Goal: Information Seeking & Learning: Check status

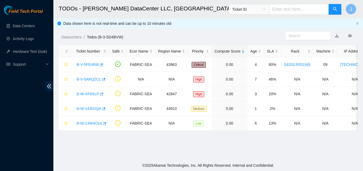
click at [251, 14] on span "Ticket ID" at bounding box center [249, 9] width 40 height 11
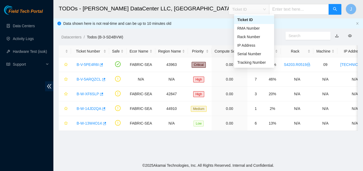
click at [252, 11] on span "Ticket ID" at bounding box center [249, 9] width 34 height 8
click at [254, 56] on div "Serial Number" at bounding box center [254, 54] width 34 height 6
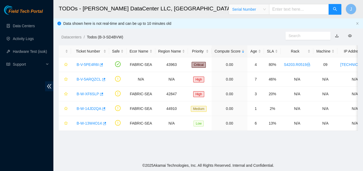
click at [297, 10] on input "text" at bounding box center [299, 9] width 60 height 11
paste input "inlai6020280"
type input "inlai6020280"
click at [335, 11] on span "search" at bounding box center [335, 9] width 4 height 5
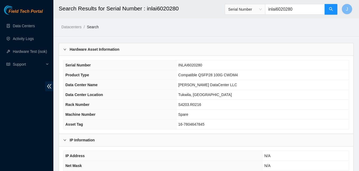
drag, startPoint x: 0, startPoint y: 124, endPoint x: 110, endPoint y: 90, distance: 115.2
click at [2, 124] on div "Field Tech Portal Data Centers Activity Logs Hardware Test (isok) Support" at bounding box center [26, 88] width 53 height 166
drag, startPoint x: 300, startPoint y: 11, endPoint x: 245, endPoint y: 11, distance: 54.7
click at [245, 11] on span "Serial Number inlai6020280" at bounding box center [281, 9] width 113 height 11
paste input "c2010148664"
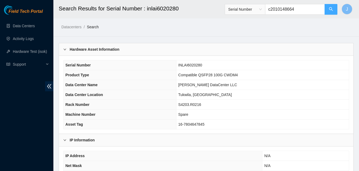
click at [331, 7] on icon "search" at bounding box center [331, 9] width 4 height 4
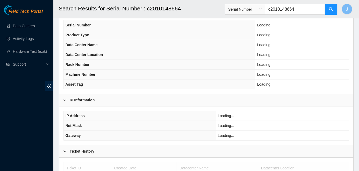
scroll to position [76, 0]
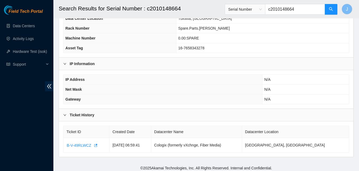
type input "c2010148664"
click at [1, 122] on div "Field Tech Portal Data Centers Activity Logs Hardware Test (isok) Support" at bounding box center [26, 88] width 53 height 166
drag, startPoint x: 306, startPoint y: 10, endPoint x: 253, endPoint y: 15, distance: 52.9
click at [253, 15] on div "Serial Number c2010148664" at bounding box center [281, 9] width 113 height 17
paste input "s23bb04s6"
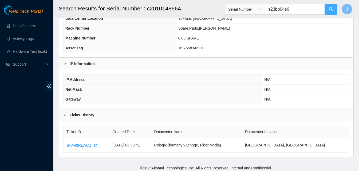
click at [332, 5] on button "button" at bounding box center [331, 9] width 13 height 11
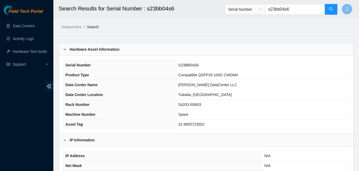
type input "s23bb04s6"
drag, startPoint x: 0, startPoint y: 125, endPoint x: 132, endPoint y: 80, distance: 139.6
click at [11, 120] on div "Field Tech Portal Data Centers Activity Logs Hardware Test (isok) Support" at bounding box center [26, 88] width 53 height 166
drag, startPoint x: 305, startPoint y: 10, endPoint x: 228, endPoint y: 10, distance: 77.1
click at [228, 10] on header "Search Results for Serial Number : s23bb04s6 Serial Number s23bb04s6 J" at bounding box center [232, 9] width 359 height 18
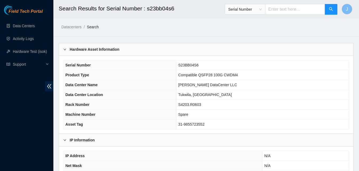
paste input "c2205398547"
click at [326, 10] on button "button" at bounding box center [331, 9] width 13 height 11
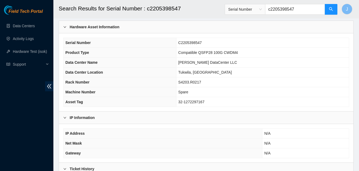
scroll to position [76, 0]
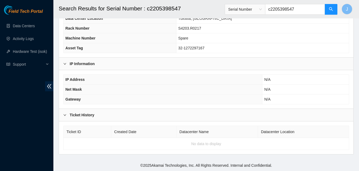
type input "c2205398547"
click at [3, 124] on div "Field Tech Portal Data Centers Activity Logs Hardware Test (isok) Support" at bounding box center [26, 88] width 53 height 166
drag, startPoint x: 1, startPoint y: 113, endPoint x: 11, endPoint y: 110, distance: 10.3
click at [9, 111] on div "Field Tech Portal Data Centers Activity Logs Hardware Test (isok) Support" at bounding box center [26, 88] width 53 height 166
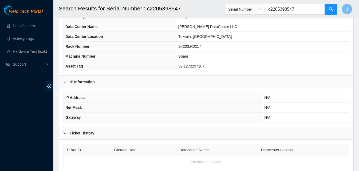
scroll to position [0, 0]
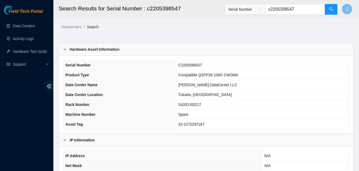
drag, startPoint x: 307, startPoint y: 9, endPoint x: 231, endPoint y: 7, distance: 75.8
click at [231, 7] on span "Serial Number c2205398547" at bounding box center [281, 9] width 113 height 11
paste input "c2003293333"
click at [328, 7] on button "button" at bounding box center [331, 9] width 13 height 11
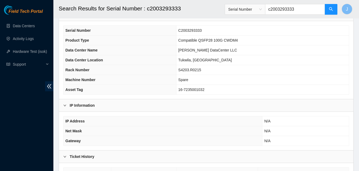
scroll to position [76, 0]
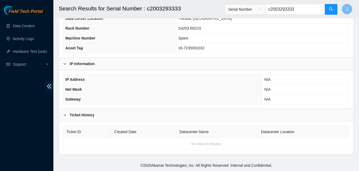
type input "c2003293333"
click at [20, 117] on div "Field Tech Portal Data Centers Activity Logs Hardware Test (isok) Support" at bounding box center [26, 88] width 53 height 166
drag, startPoint x: 305, startPoint y: 11, endPoint x: 240, endPoint y: 11, distance: 65.1
click at [240, 11] on span "Serial Number c2003293333" at bounding box center [281, 9] width 113 height 11
paste input "kb9t000089"
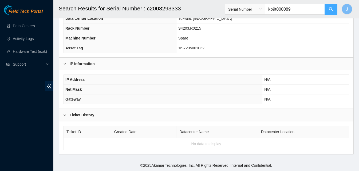
click at [335, 13] on button "button" at bounding box center [331, 9] width 13 height 11
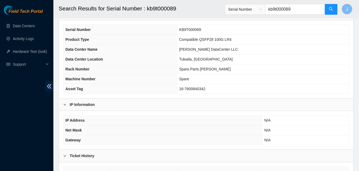
scroll to position [23, 0]
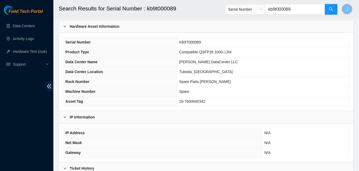
type input "kb9t000089"
click at [0, 117] on div "Field Tech Portal Data Centers Activity Logs Hardware Test (isok) Support" at bounding box center [26, 88] width 53 height 166
drag, startPoint x: 300, startPoint y: 11, endPoint x: 190, endPoint y: 14, distance: 110.8
click at [190, 14] on header "Search Results for Serial Number : kb9t000089 Serial Number kb9t000089 J" at bounding box center [232, 9] width 359 height 18
paste input "c2003044399"
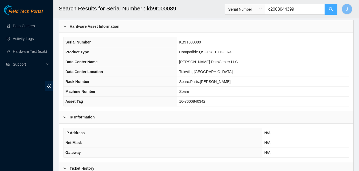
click at [331, 12] on span "search" at bounding box center [331, 9] width 4 height 5
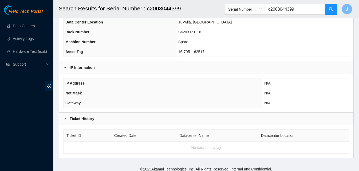
scroll to position [76, 0]
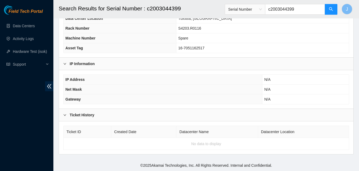
type input "c2003044399"
drag, startPoint x: 303, startPoint y: 11, endPoint x: 256, endPoint y: 12, distance: 47.2
click at [256, 12] on span "Serial Number c2003044399" at bounding box center [281, 9] width 113 height 11
paste input "injbk7640186"
click at [333, 9] on button "button" at bounding box center [331, 9] width 13 height 11
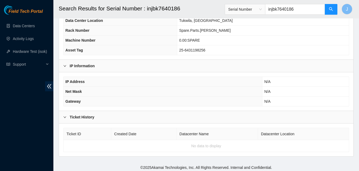
scroll to position [76, 0]
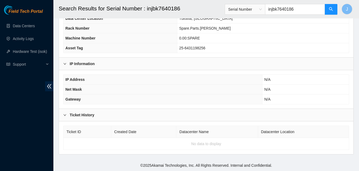
type input "injbk7640186"
click at [0, 93] on div "Field Tech Portal Data Centers Activity Logs Hardware Test (isok) Support" at bounding box center [26, 88] width 53 height 166
drag, startPoint x: 306, startPoint y: 8, endPoint x: 204, endPoint y: 10, distance: 101.7
click at [204, 10] on header "Search Results for Serial Number : injbk7640186 Serial Number injbk7640186 J" at bounding box center [232, 9] width 359 height 18
paste input "inmbta170407"
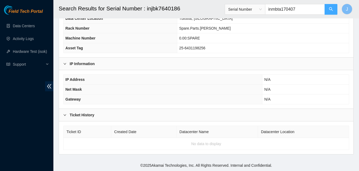
click at [332, 10] on icon "search" at bounding box center [331, 9] width 4 height 4
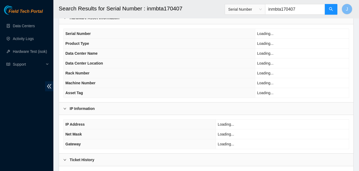
scroll to position [76, 0]
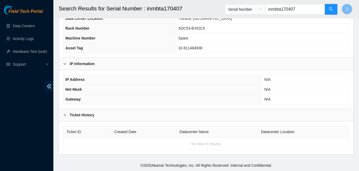
type input "inmbta170407"
click at [0, 140] on div "Field Tech Portal Data Centers Activity Logs Hardware Test (isok) Support" at bounding box center [26, 88] width 53 height 166
drag, startPoint x: 302, startPoint y: 12, endPoint x: 255, endPoint y: 8, distance: 47.1
click at [255, 8] on span "Serial Number inmbta170407" at bounding box center [281, 9] width 113 height 11
paste input "kb9t000509"
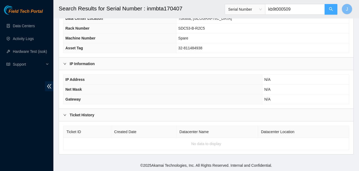
click at [332, 7] on icon "search" at bounding box center [331, 9] width 4 height 4
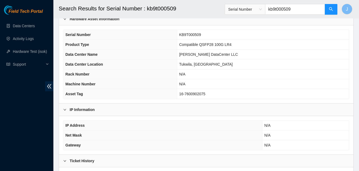
scroll to position [23, 0]
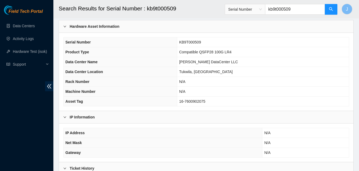
type input "kb9t000509"
click at [72, 132] on span "IP Address" at bounding box center [74, 133] width 19 height 4
drag, startPoint x: 302, startPoint y: 12, endPoint x: 210, endPoint y: 11, distance: 92.6
click at [210, 11] on header "Search Results for Serial Number : kb9t000509 Serial Number kb9t000509 J" at bounding box center [232, 9] width 359 height 18
paste input "kb9t000192"
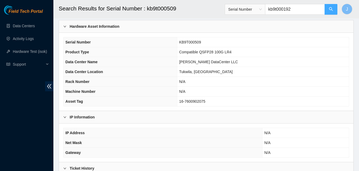
click at [334, 8] on button "button" at bounding box center [331, 9] width 13 height 11
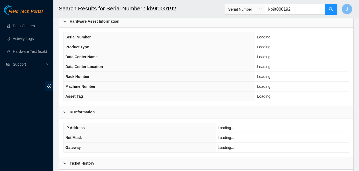
scroll to position [76, 0]
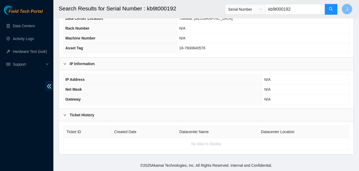
type input "kb9t000192"
drag, startPoint x: 0, startPoint y: 125, endPoint x: 46, endPoint y: 96, distance: 54.3
click at [2, 124] on div "Field Tech Portal Data Centers Activity Logs Hardware Test (isok) Support" at bounding box center [26, 88] width 53 height 166
drag, startPoint x: 308, startPoint y: 8, endPoint x: 230, endPoint y: 14, distance: 78.4
click at [230, 14] on header "Search Results for Serial Number : kb9t000192 Serial Number kb9t000192 J" at bounding box center [232, 9] width 359 height 18
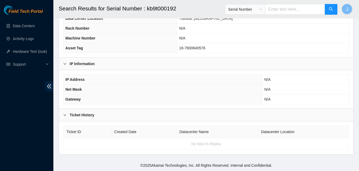
paste input "c2004275601"
click at [333, 10] on icon "search" at bounding box center [331, 9] width 4 height 4
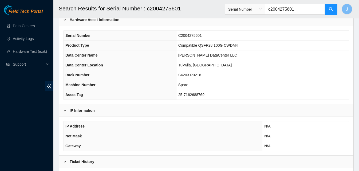
scroll to position [23, 0]
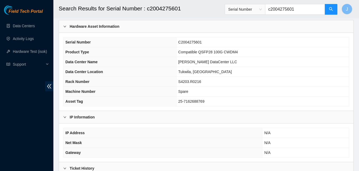
type input "c2004275601"
click at [2, 115] on div "Field Tech Portal Data Centers Activity Logs Hardware Test (isok) Support" at bounding box center [26, 88] width 53 height 166
click at [16, 24] on link "Data Centers" at bounding box center [24, 26] width 22 height 4
